Goal: Check status: Check status

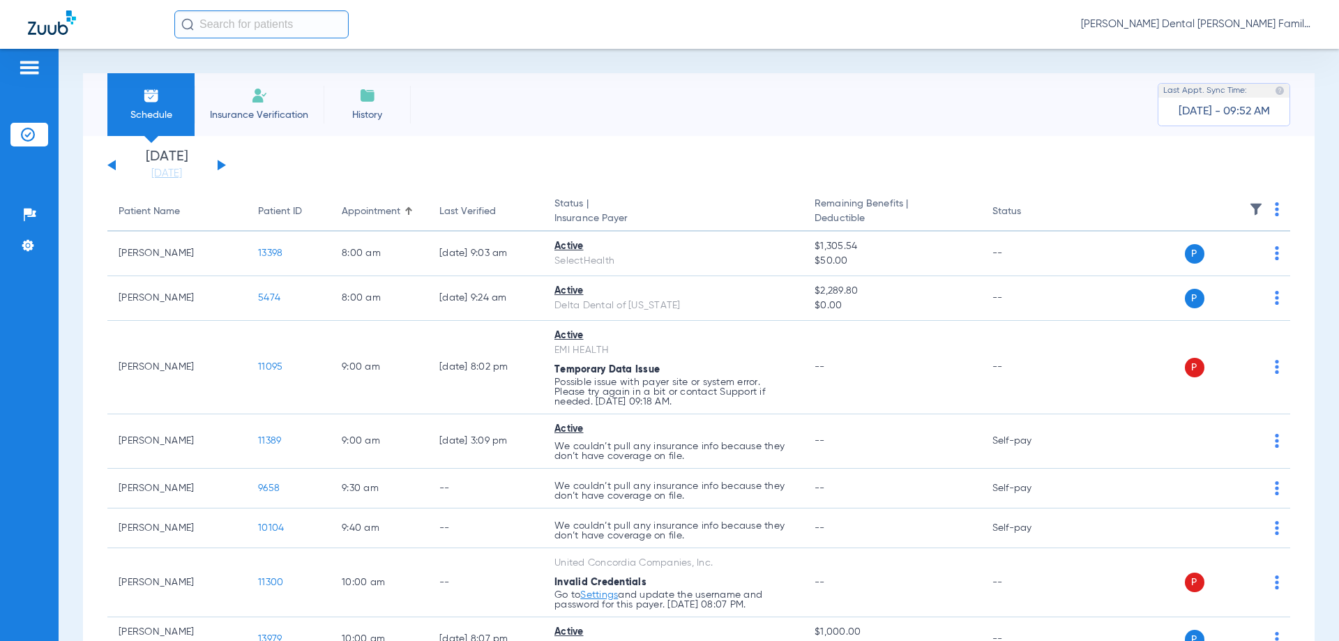
click at [221, 165] on button at bounding box center [222, 165] width 8 height 10
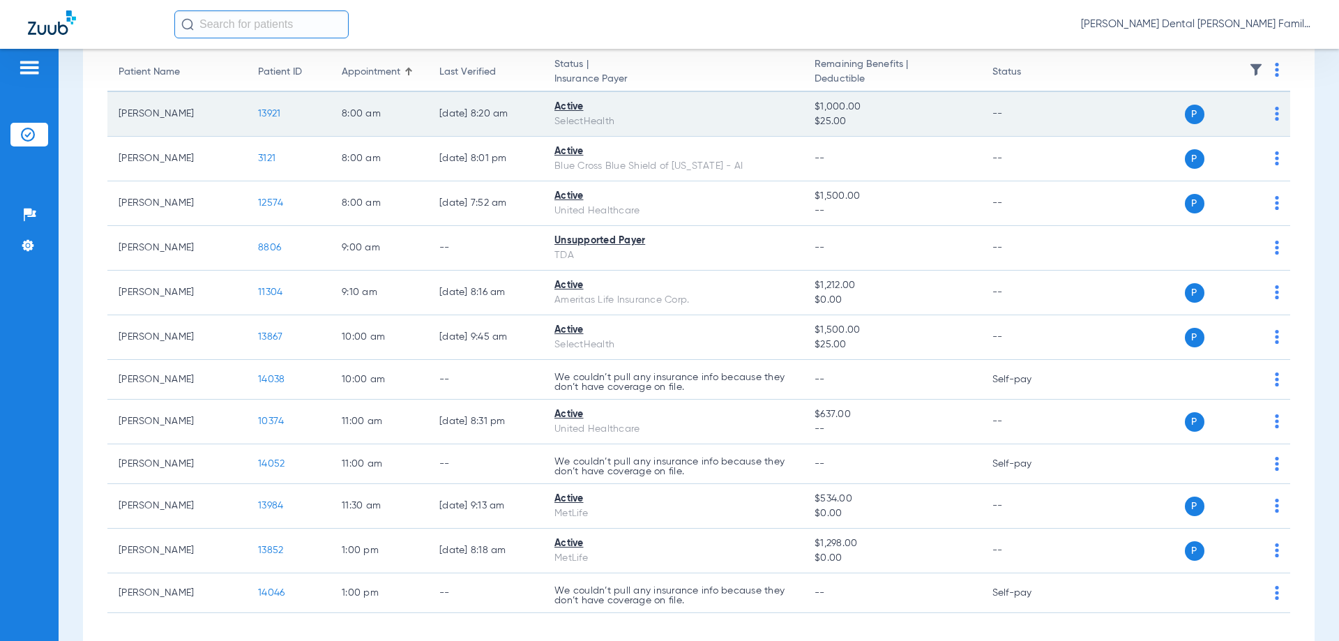
scroll to position [201, 0]
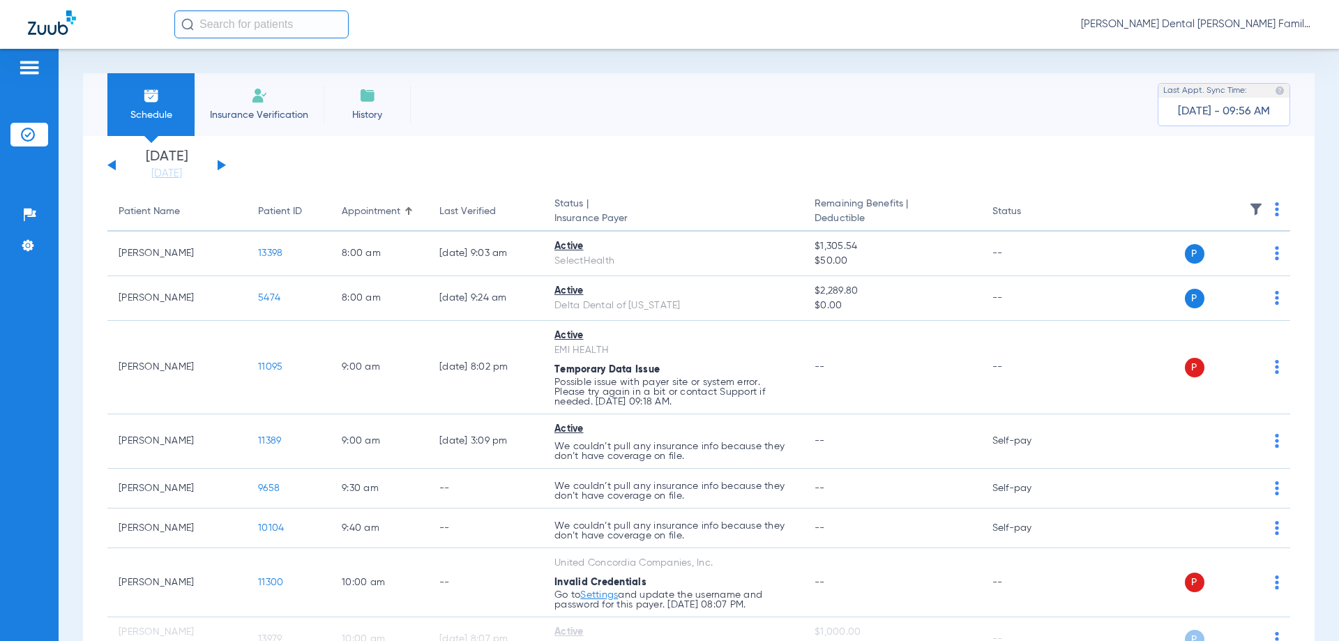
click at [218, 166] on button at bounding box center [222, 165] width 8 height 10
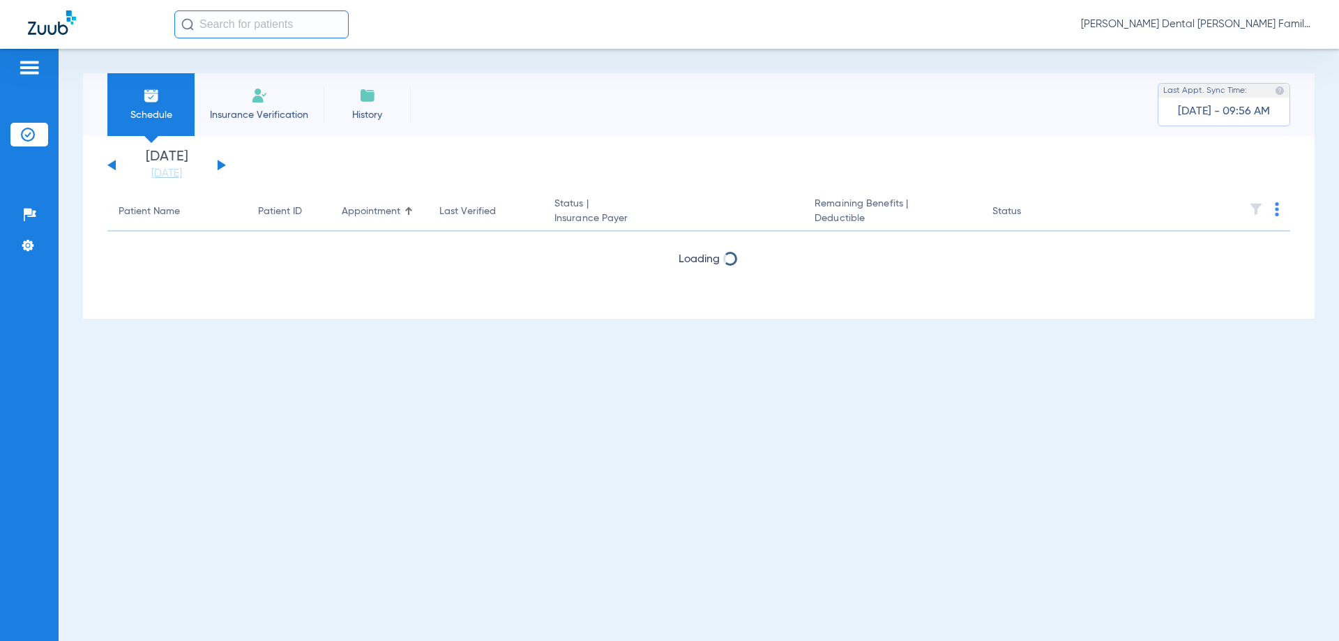
click at [218, 166] on button at bounding box center [222, 165] width 8 height 10
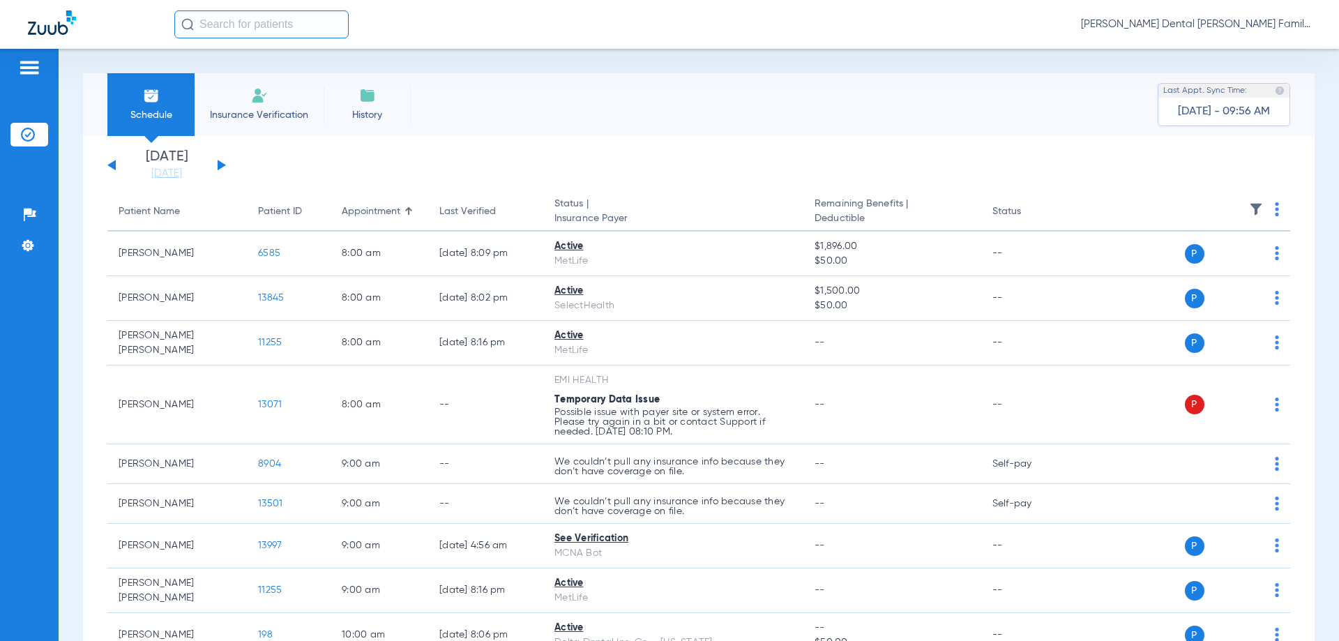
click at [113, 166] on button at bounding box center [111, 165] width 8 height 10
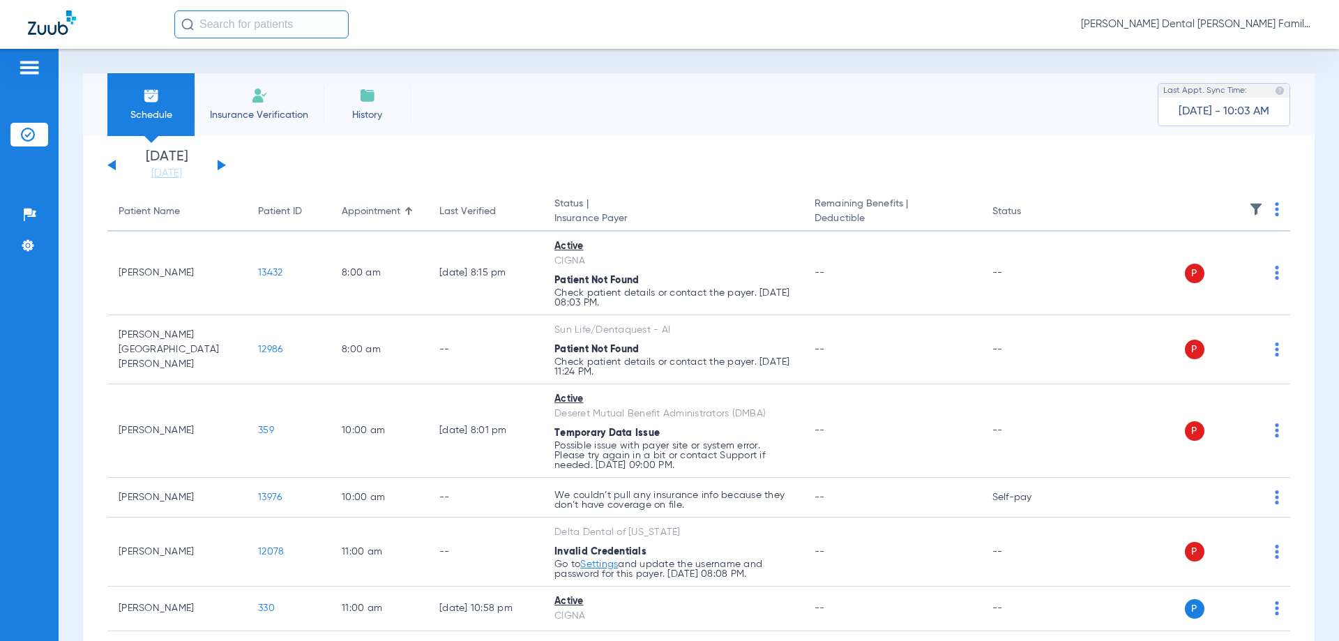
click at [1136, 125] on div "Schedule Insurance Verification History Last Appt. Sync Time: Today - 10:03 AM" at bounding box center [699, 104] width 1232 height 63
